Goal: Task Accomplishment & Management: Complete application form

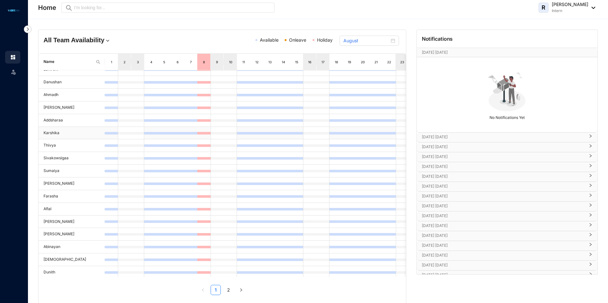
scroll to position [51, 0]
click at [240, 289] on icon "right" at bounding box center [241, 290] width 4 height 4
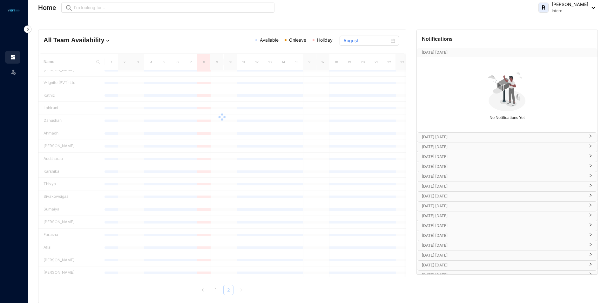
scroll to position [0, 0]
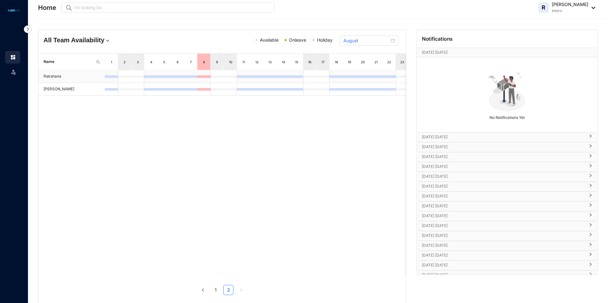
click at [83, 71] on td "Rakshana" at bounding box center [71, 76] width 66 height 13
click at [83, 74] on td "Rakshana" at bounding box center [71, 76] width 66 height 13
click at [83, 80] on td "Rakshana" at bounding box center [71, 76] width 66 height 13
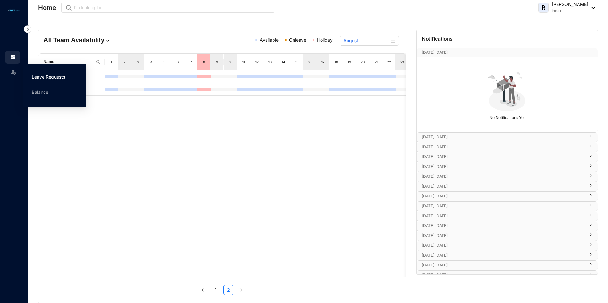
click at [34, 74] on link "Leave Requests" at bounding box center [48, 76] width 33 height 5
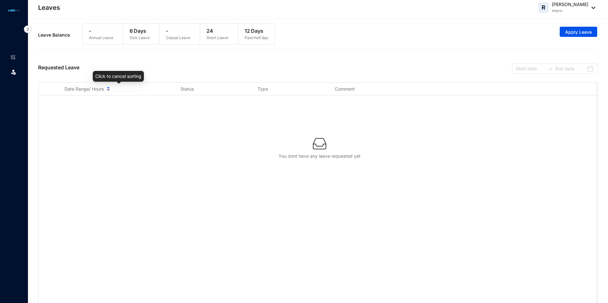
click at [110, 89] on div "Date Range/ Hours" at bounding box center [118, 88] width 108 height 7
click at [590, 31] on span "Apply Leave" at bounding box center [578, 32] width 27 height 6
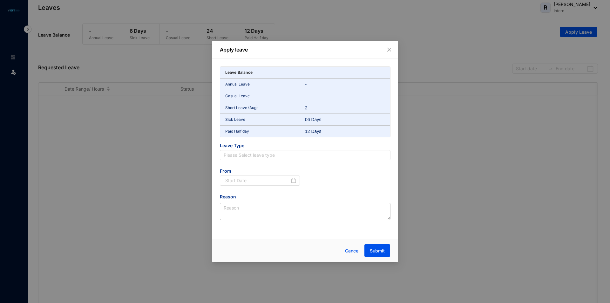
click at [243, 70] on p "Leave Balance" at bounding box center [239, 72] width 28 height 6
click at [257, 159] on input "search" at bounding box center [305, 155] width 163 height 10
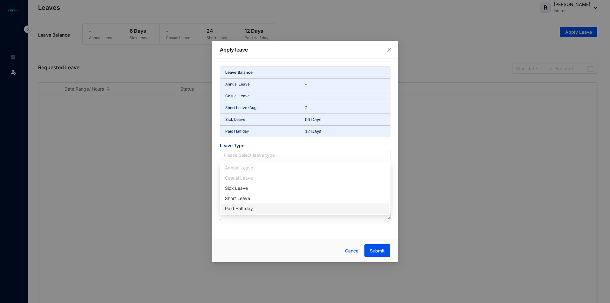
click at [258, 227] on div "Leave Balance Annual Leave - Casual Leave - Short Leave (Aug) 2 Sick Leave 06 D…" at bounding box center [305, 147] width 186 height 176
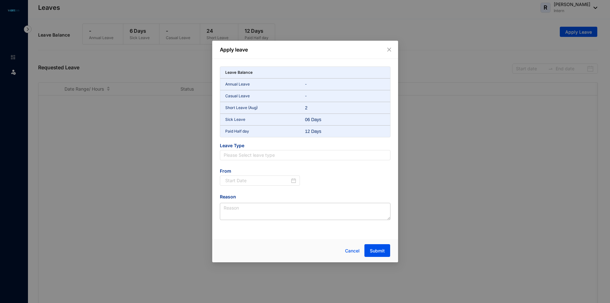
click at [423, 138] on div "Apply leave Leave Balance Annual Leave - Casual Leave - Short Leave (Aug) 2 Sic…" at bounding box center [305, 151] width 610 height 303
